Goal: Transaction & Acquisition: Purchase product/service

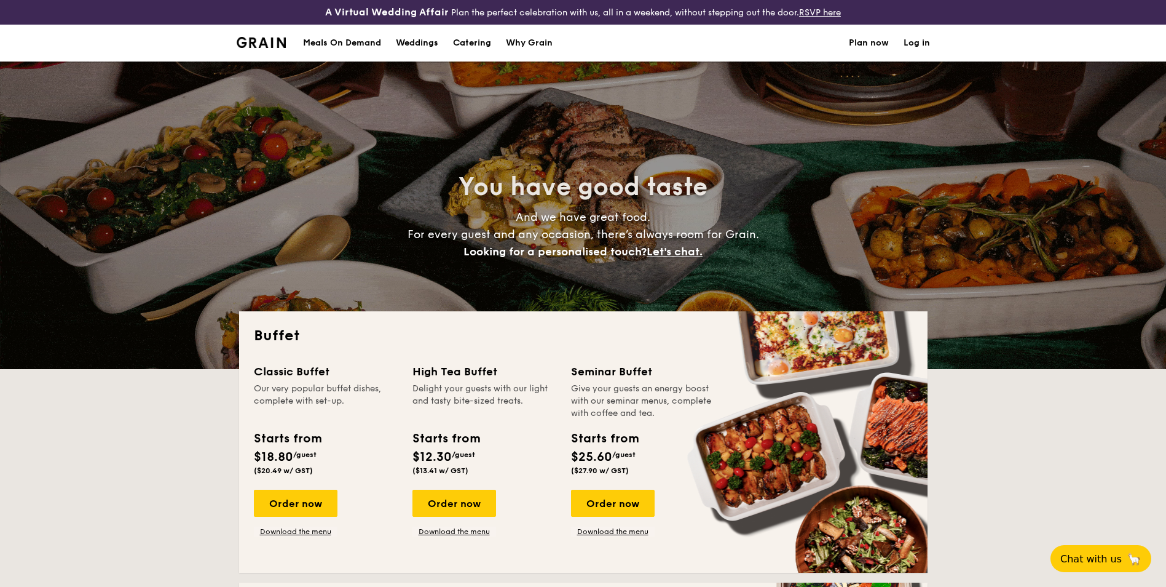
select select
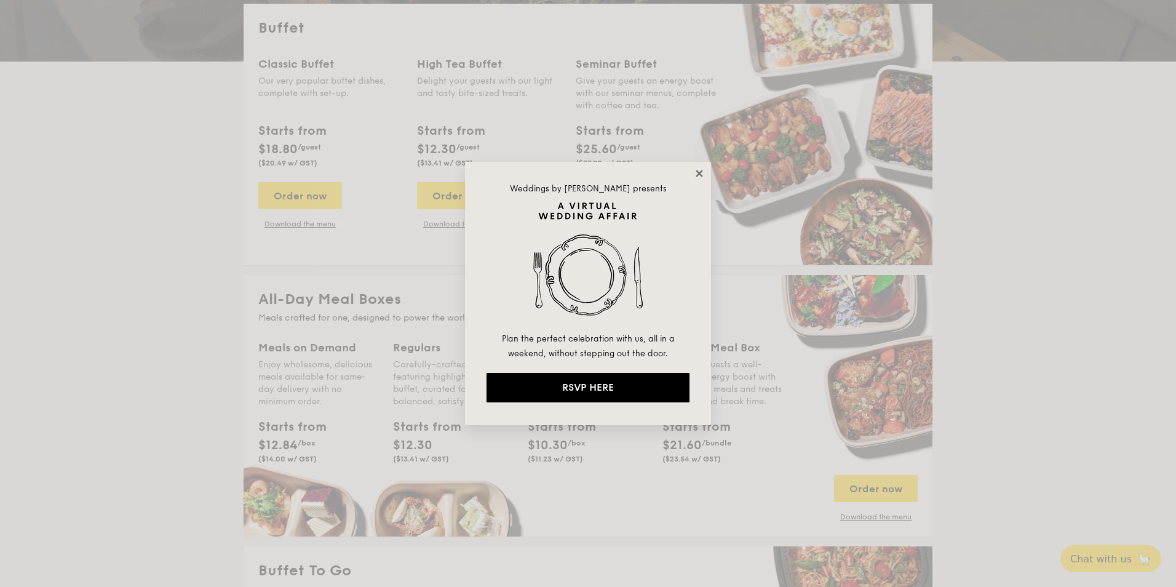
click at [700, 176] on icon at bounding box center [699, 173] width 11 height 11
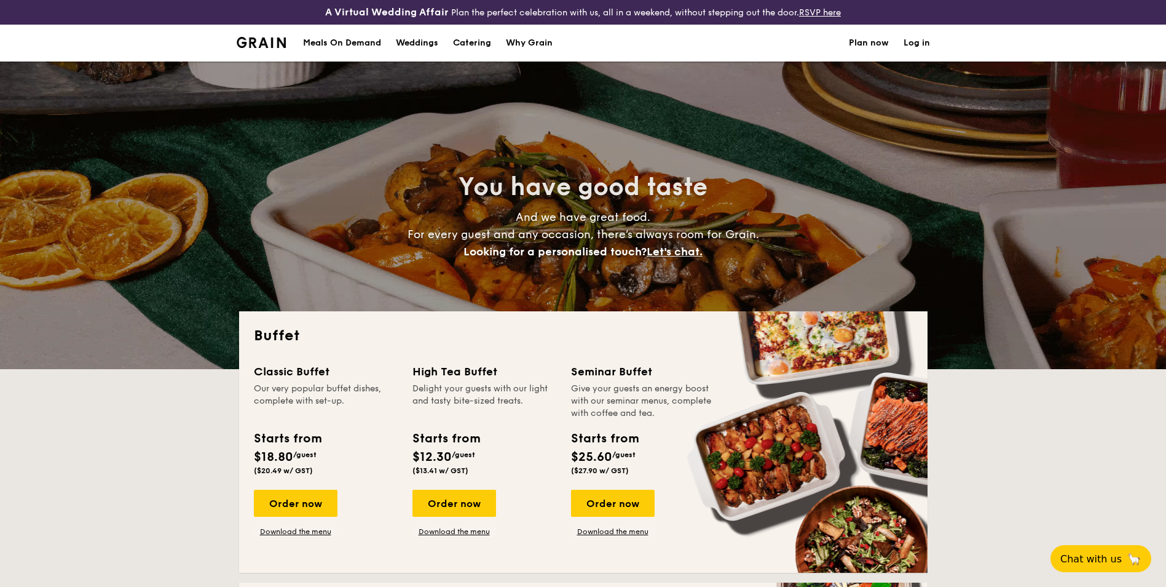
drag, startPoint x: 358, startPoint y: 41, endPoint x: 363, endPoint y: 45, distance: 6.5
click at [358, 40] on div "Meals On Demand" at bounding box center [342, 43] width 78 height 37
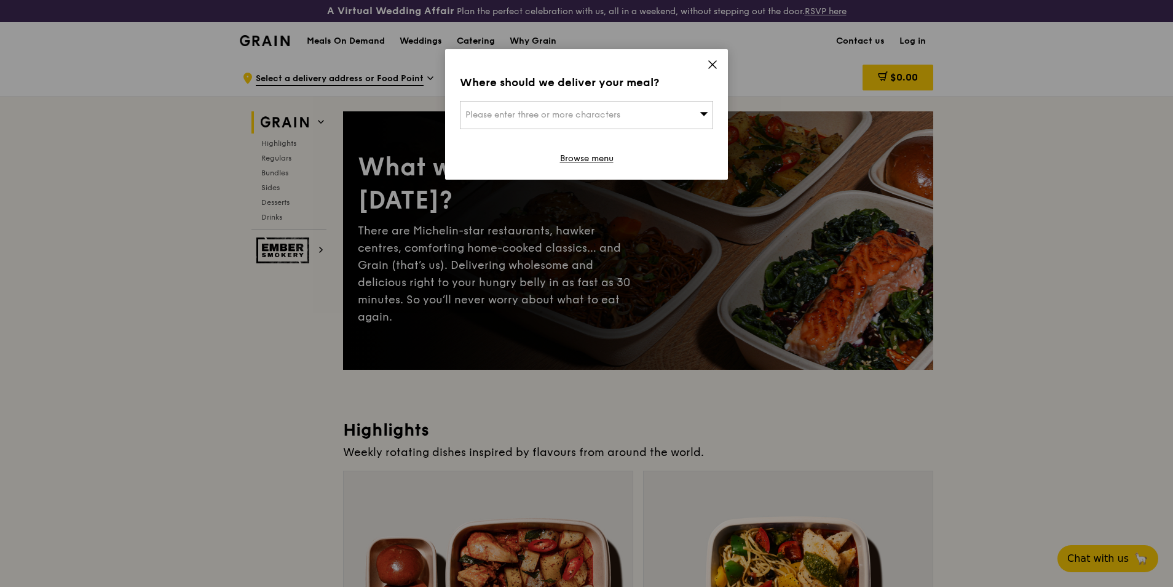
click at [706, 65] on div "Where should we deliver your meal? Please enter three or more characters Browse…" at bounding box center [586, 114] width 283 height 130
click at [710, 69] on icon at bounding box center [712, 64] width 11 height 11
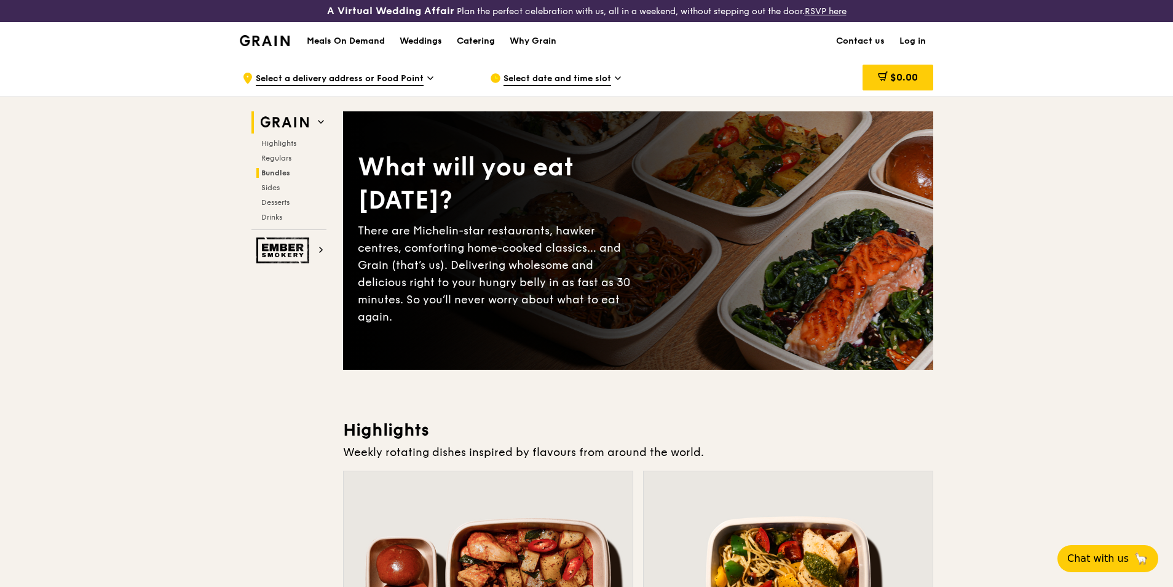
click at [281, 173] on span "Bundles" at bounding box center [275, 172] width 29 height 9
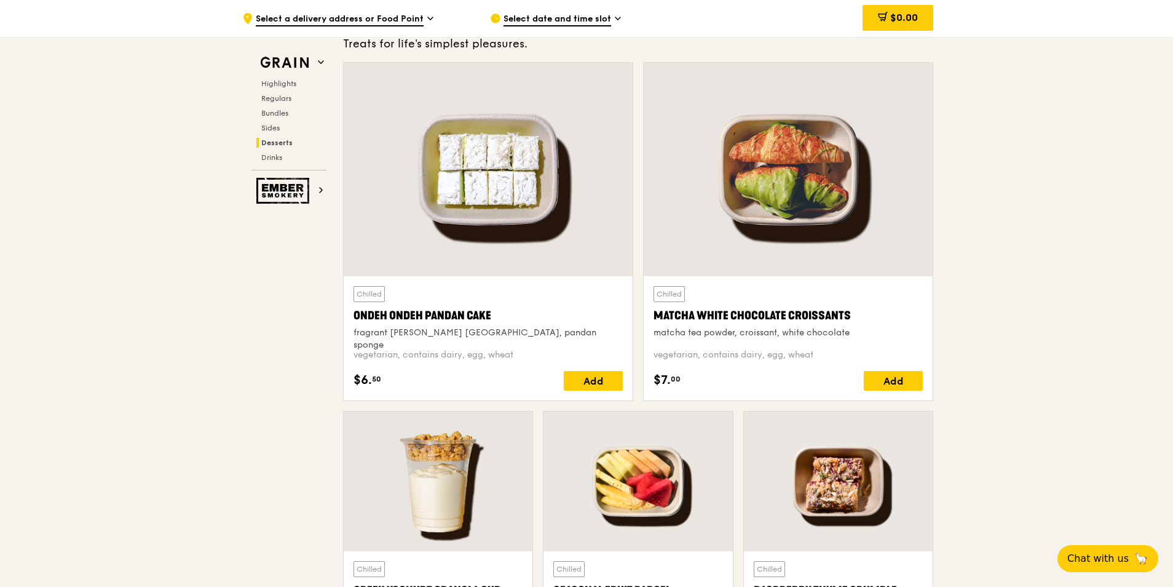
scroll to position [3689, 0]
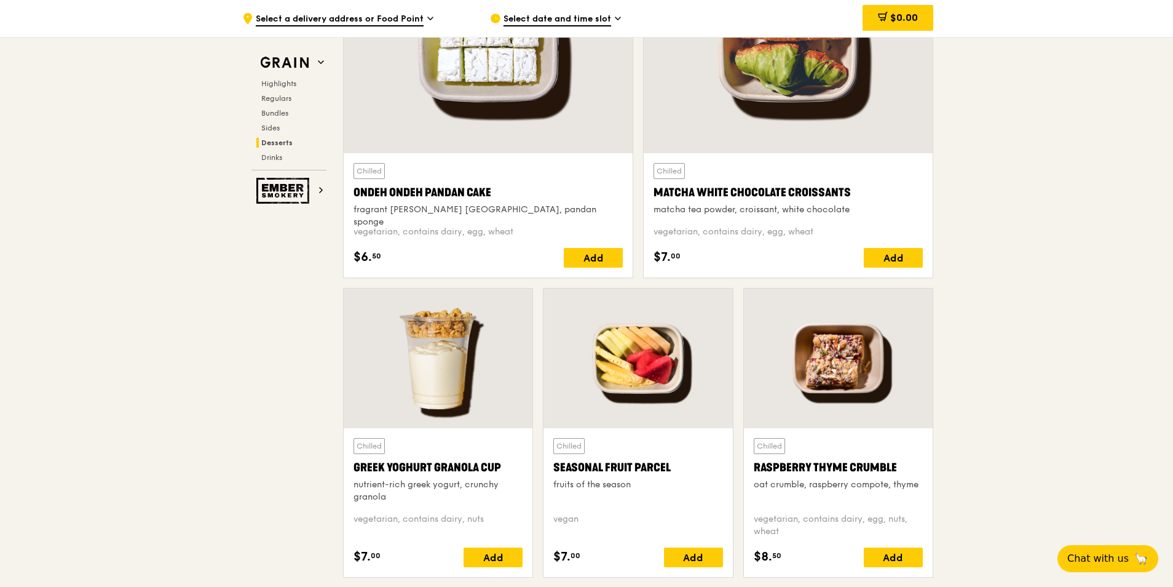
click at [665, 430] on div "Chilled Seasonal Fruit Parcel fruits of the season [GEOGRAPHIC_DATA] $7. 00 Add" at bounding box center [638, 502] width 189 height 149
click at [692, 448] on div "Chilled Seasonal Fruit Parcel fruits of the season" at bounding box center [637, 470] width 169 height 65
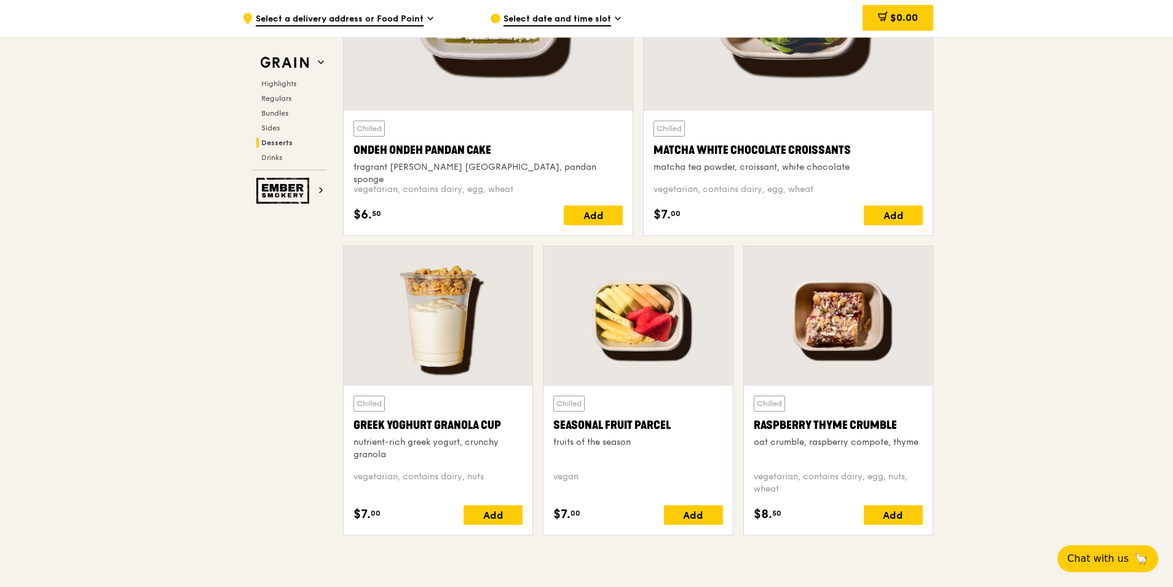
scroll to position [3874, 0]
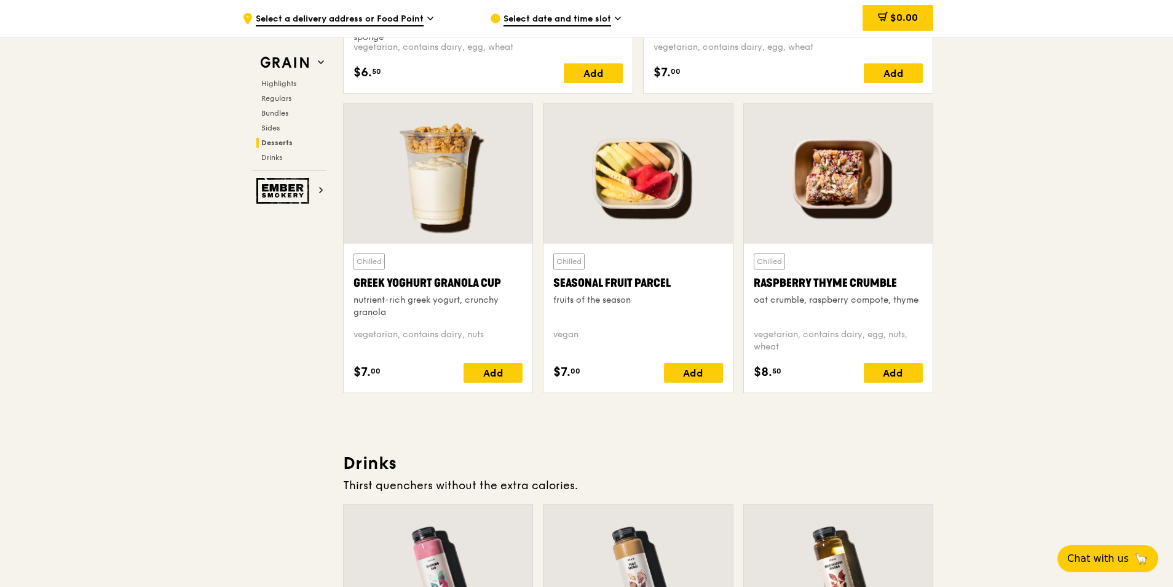
drag, startPoint x: 556, startPoint y: 284, endPoint x: 672, endPoint y: 280, distance: 116.3
click at [672, 280] on div "Seasonal Fruit Parcel" at bounding box center [637, 282] width 169 height 17
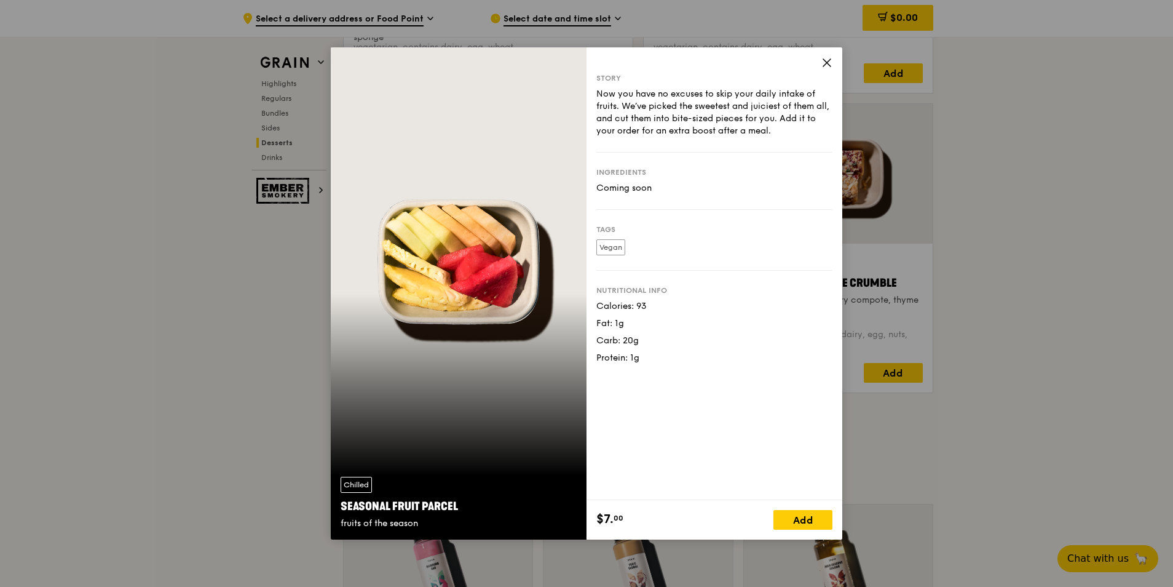
click at [828, 63] on icon at bounding box center [826, 62] width 7 height 7
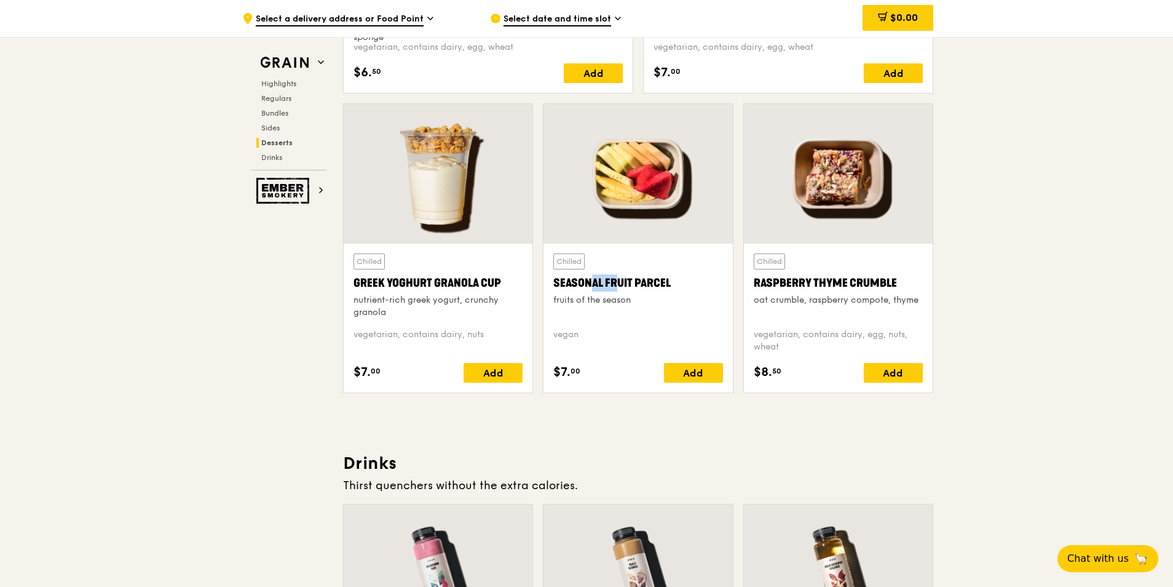
drag, startPoint x: 558, startPoint y: 282, endPoint x: 588, endPoint y: 286, distance: 31.0
click at [588, 286] on div "Seasonal Fruit Parcel" at bounding box center [637, 282] width 169 height 17
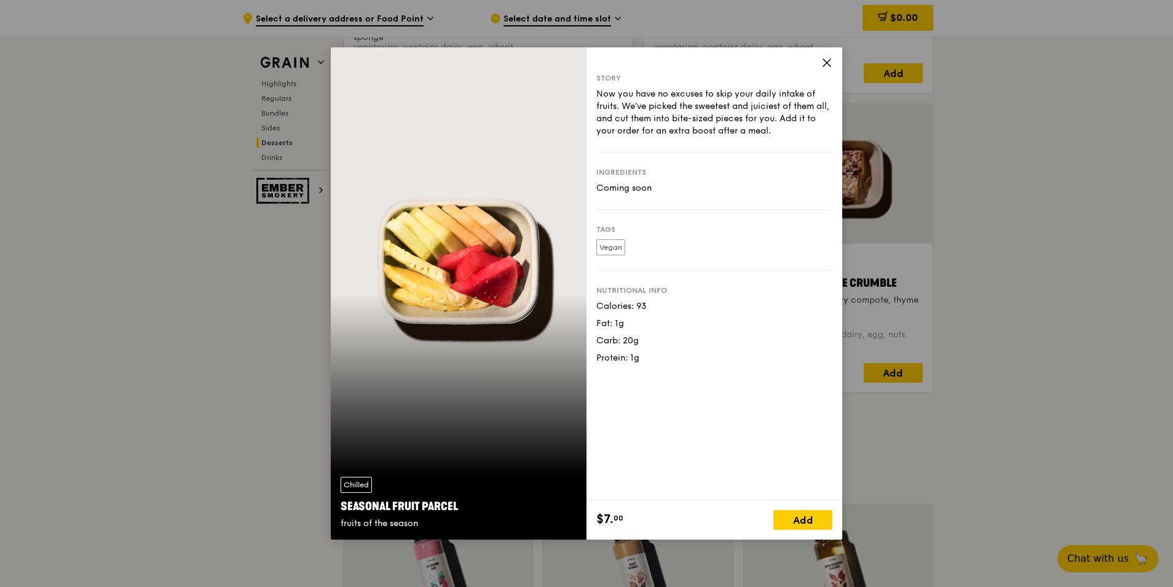
click at [829, 66] on icon at bounding box center [826, 62] width 11 height 11
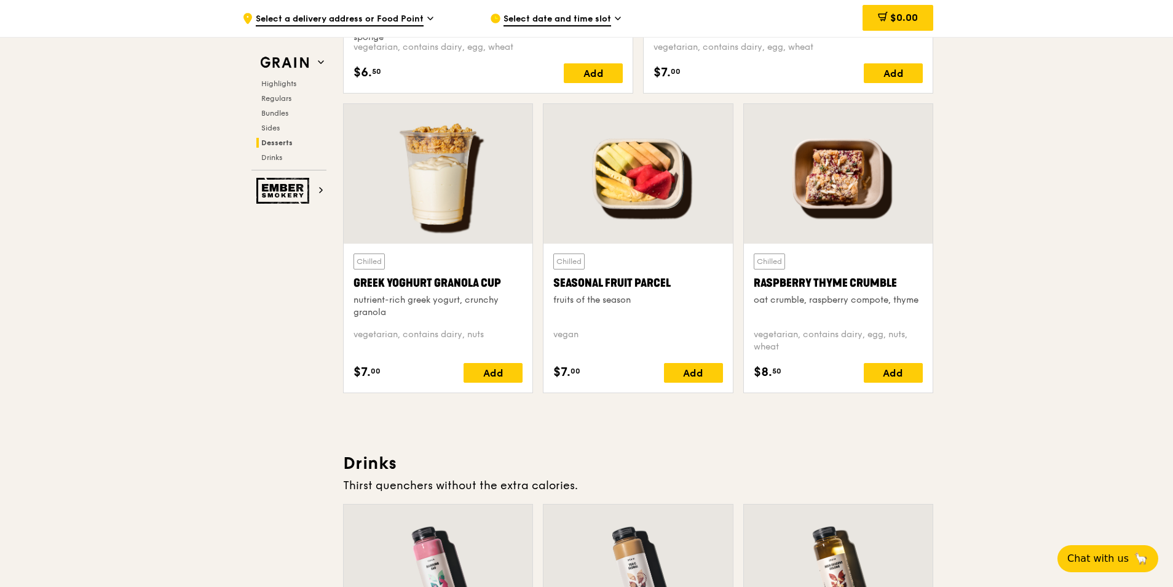
drag, startPoint x: 555, startPoint y: 280, endPoint x: 671, endPoint y: 285, distance: 116.3
click at [671, 285] on div "Seasonal Fruit Parcel" at bounding box center [637, 282] width 169 height 17
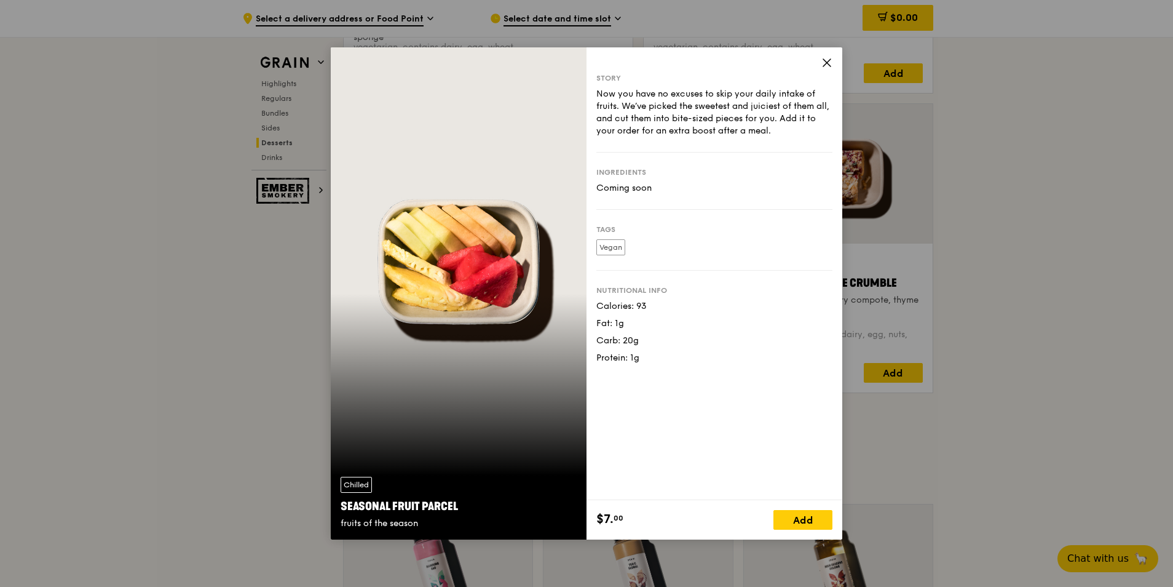
click at [752, 284] on div "Nutritional info Calories: 93 Fat: 1g Carb: 20g Protein: 1g" at bounding box center [714, 317] width 236 height 93
drag, startPoint x: 342, startPoint y: 507, endPoint x: 457, endPoint y: 513, distance: 115.1
click at [457, 513] on div "Seasonal Fruit Parcel" at bounding box center [459, 505] width 236 height 17
copy div "Seasonal Fruit Parcel"
click at [687, 368] on div "Story Now you have no excuses to skip your daily intake of fruits. We’ve picked…" at bounding box center [715, 273] width 256 height 453
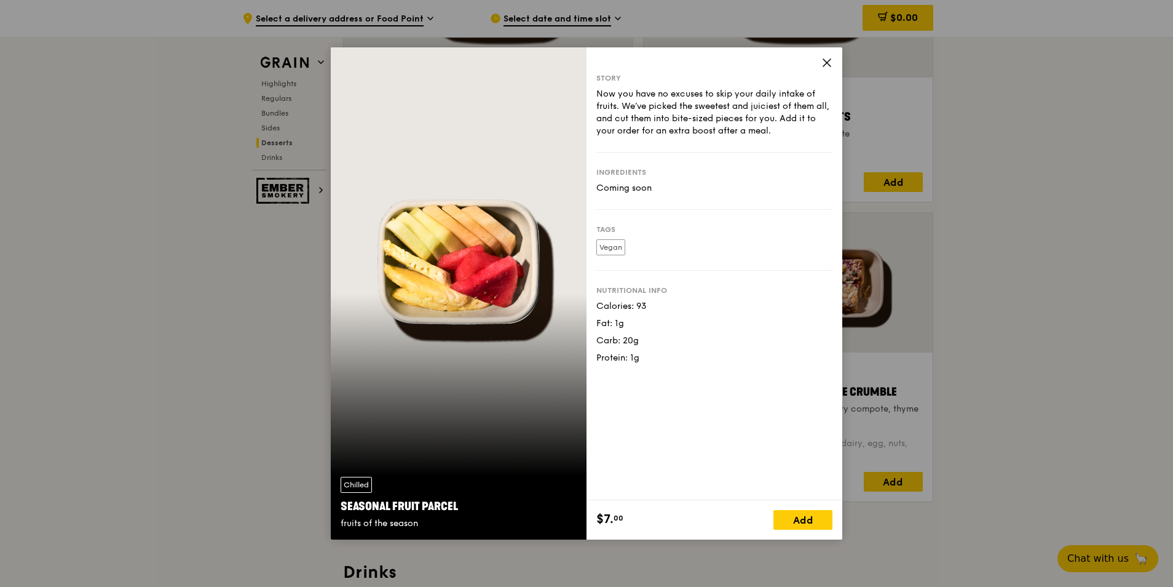
scroll to position [3751, 0]
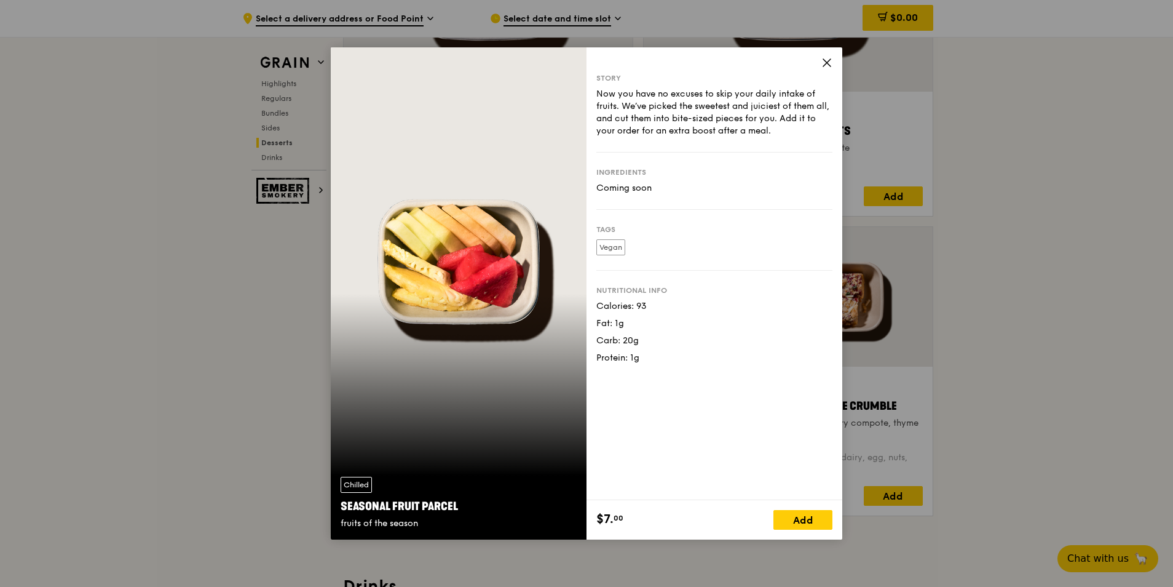
click at [824, 60] on icon at bounding box center [826, 62] width 7 height 7
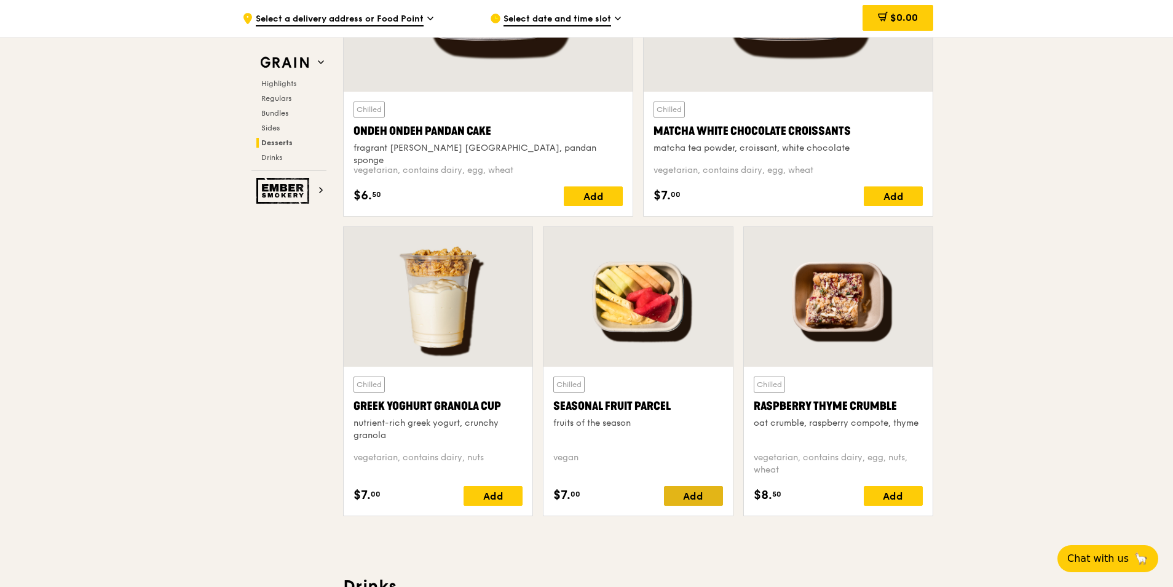
click at [684, 499] on div "Add" at bounding box center [693, 496] width 59 height 20
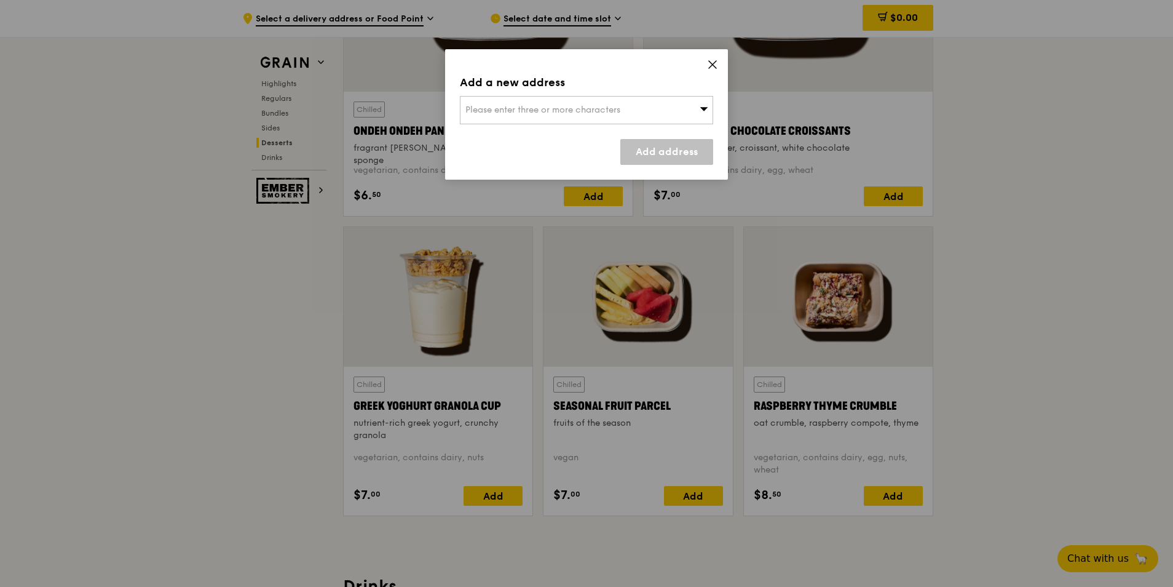
click at [638, 118] on div "Please enter three or more characters" at bounding box center [586, 110] width 253 height 28
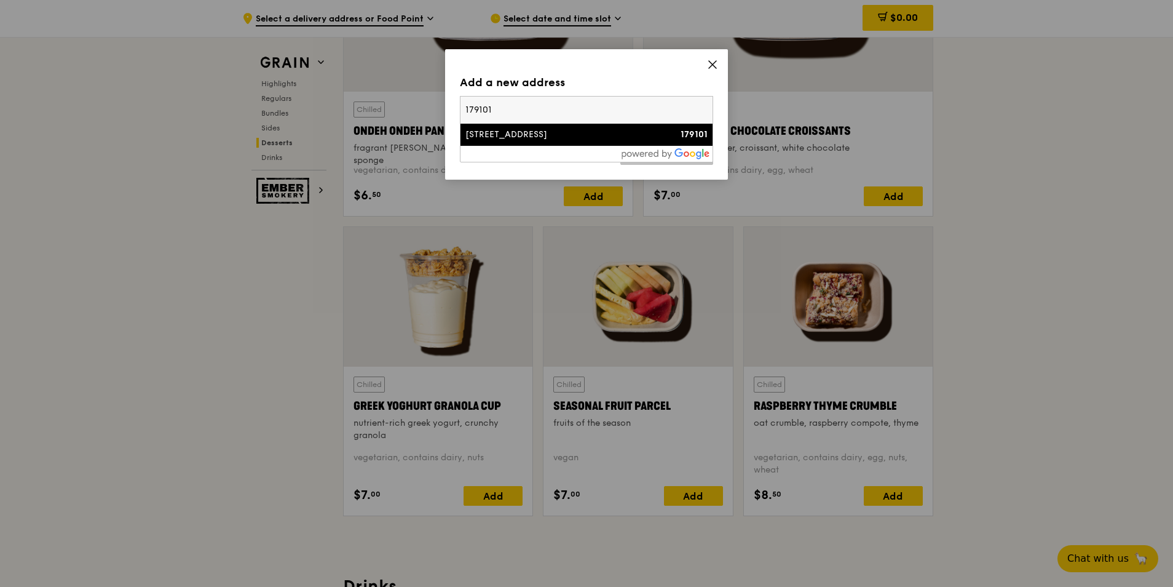
type input "179101"
click at [569, 134] on div "250 North Bridge Road" at bounding box center [556, 135] width 182 height 12
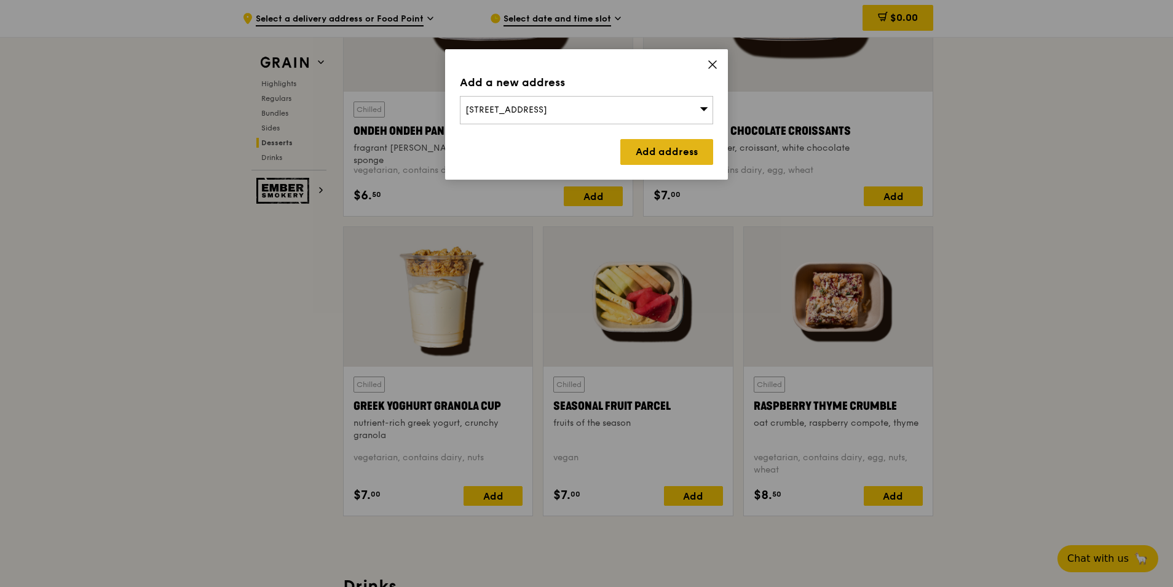
click at [662, 157] on link "Add address" at bounding box center [666, 152] width 93 height 26
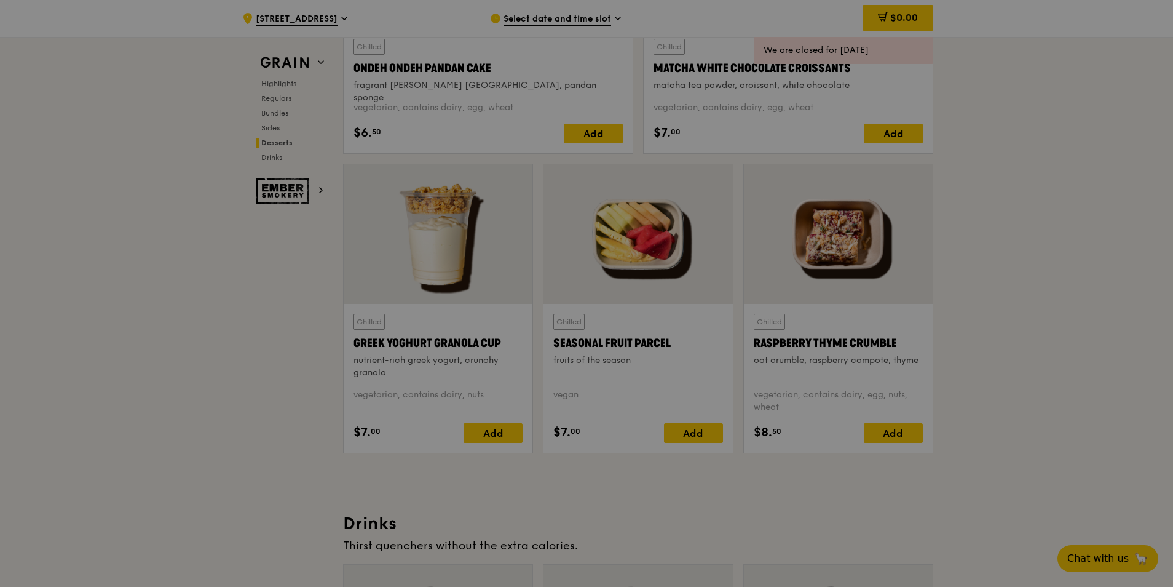
scroll to position [3812, 0]
click at [647, 245] on div at bounding box center [586, 293] width 1173 height 587
click at [638, 301] on div at bounding box center [586, 293] width 1173 height 587
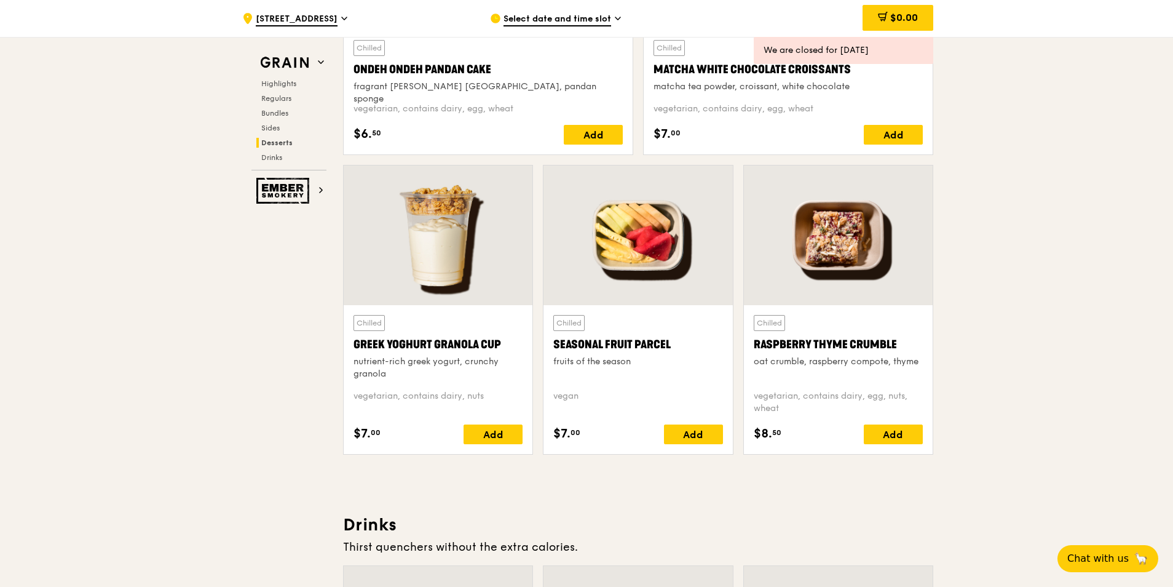
click at [658, 271] on div at bounding box center [638, 235] width 189 height 140
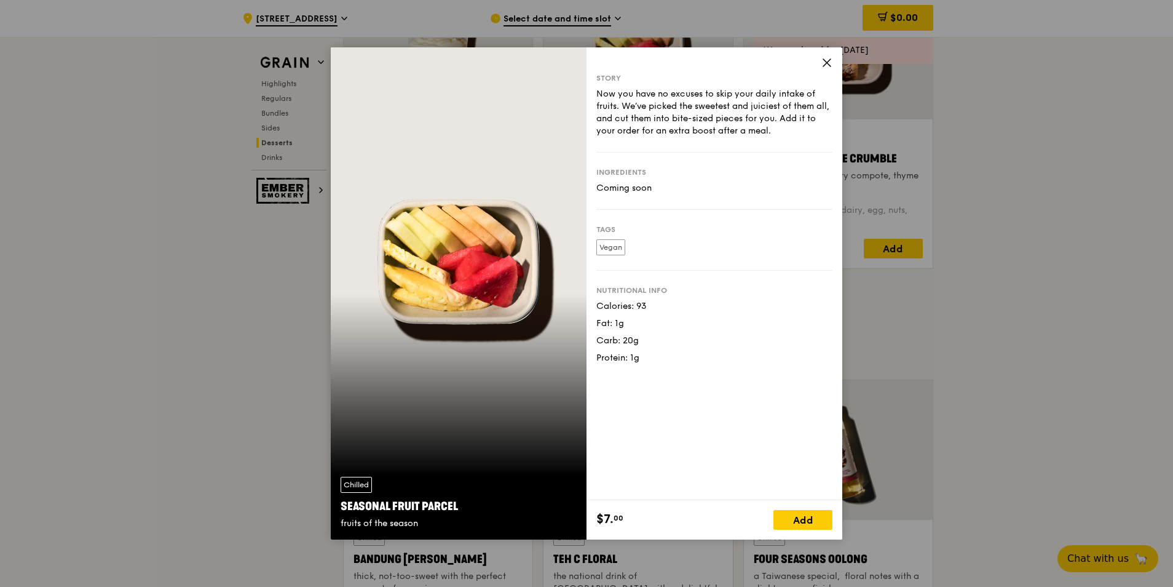
scroll to position [4058, 0]
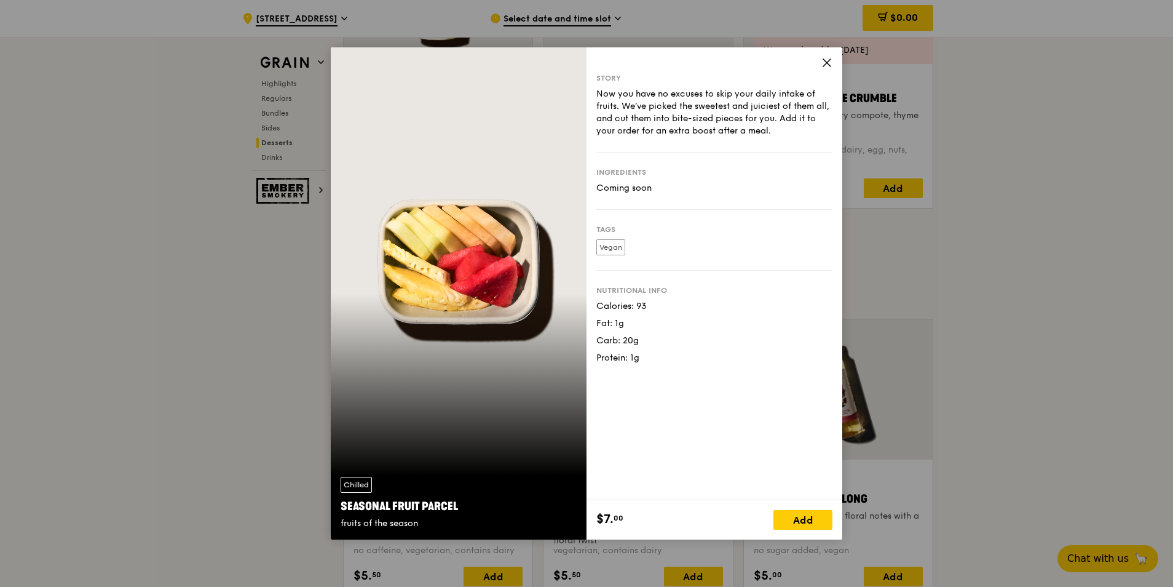
click at [822, 68] on icon at bounding box center [826, 62] width 11 height 11
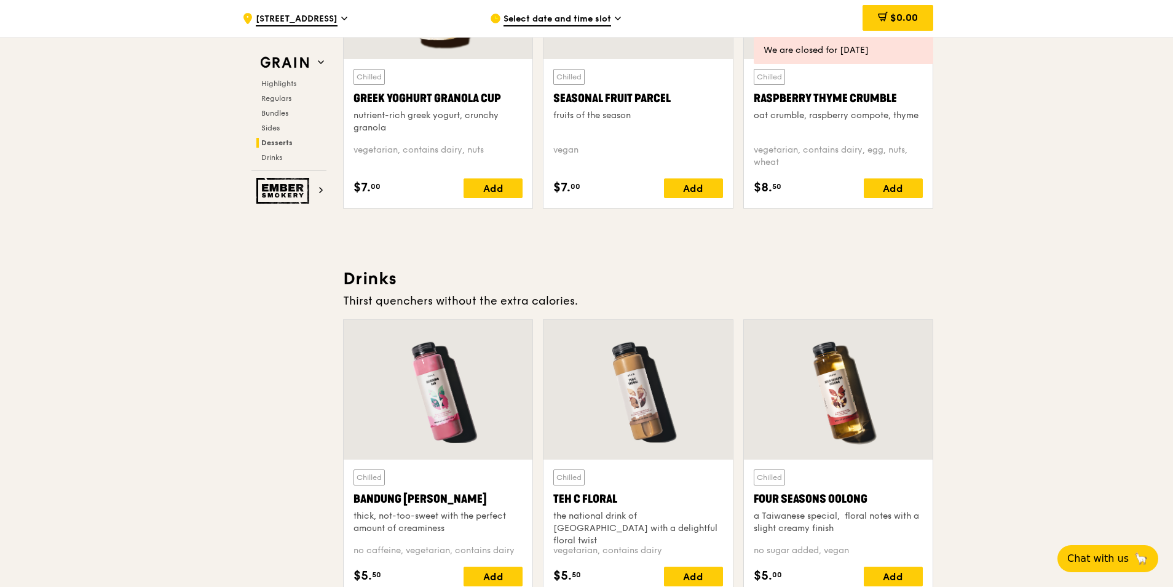
drag, startPoint x: 555, startPoint y: 97, endPoint x: 673, endPoint y: 102, distance: 118.8
click at [673, 102] on div "Seasonal Fruit Parcel" at bounding box center [637, 98] width 169 height 17
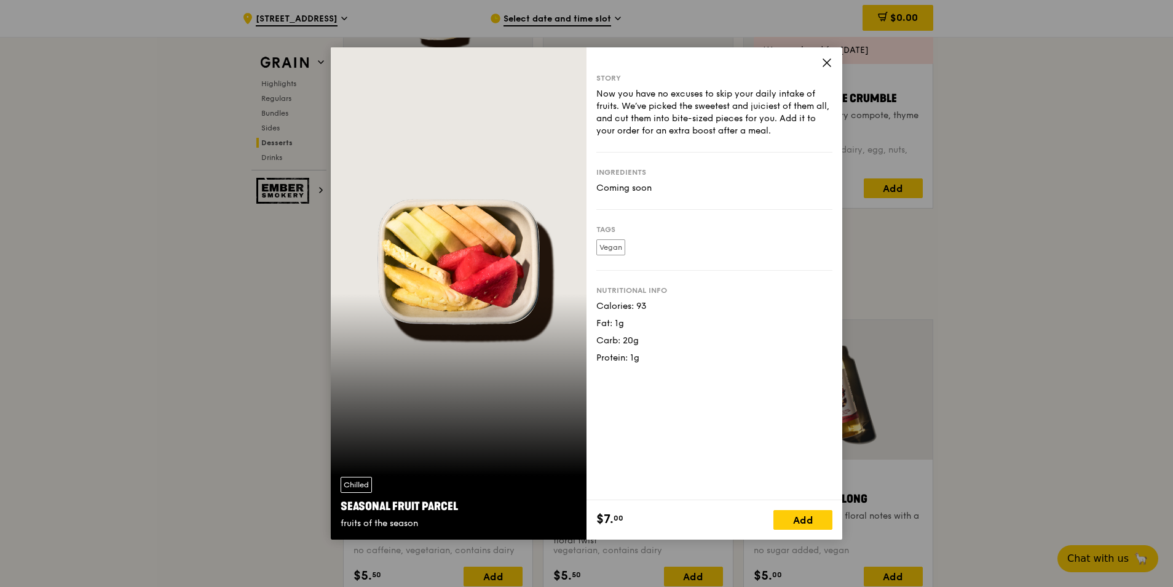
copy div "Seasonal Fruit Parcel"
click at [827, 65] on icon at bounding box center [826, 62] width 11 height 11
